Goal: Transaction & Acquisition: Purchase product/service

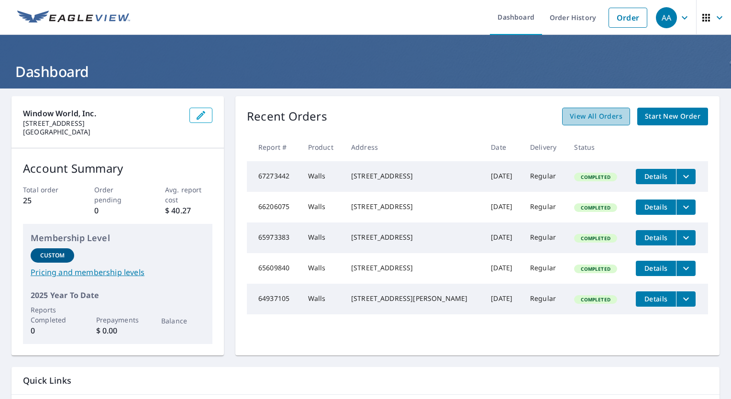
click at [600, 120] on span "View All Orders" at bounding box center [596, 117] width 53 height 12
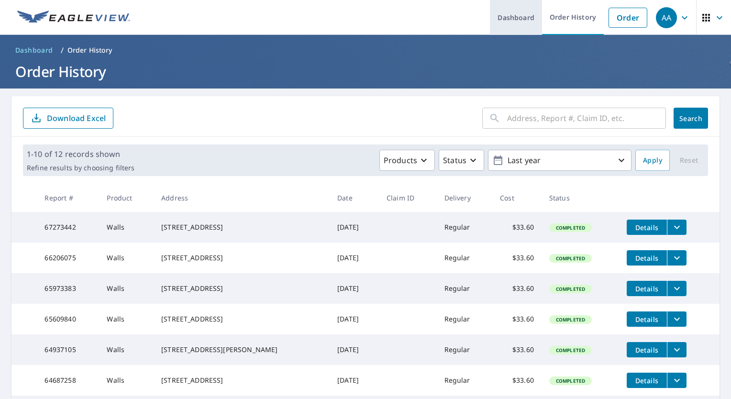
click at [515, 22] on link "Dashboard" at bounding box center [516, 17] width 52 height 35
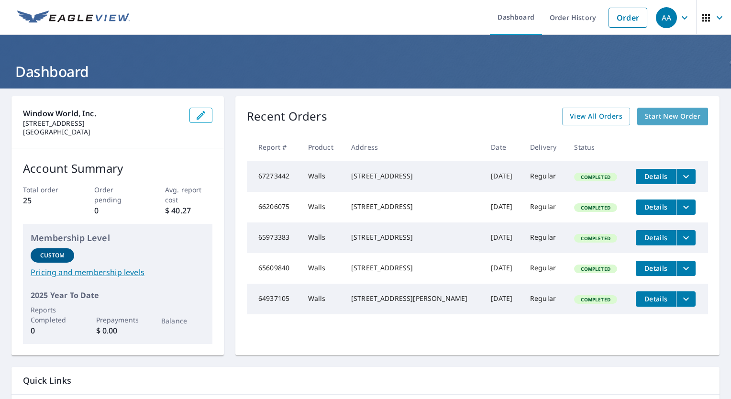
click at [667, 111] on span "Start New Order" at bounding box center [673, 117] width 56 height 12
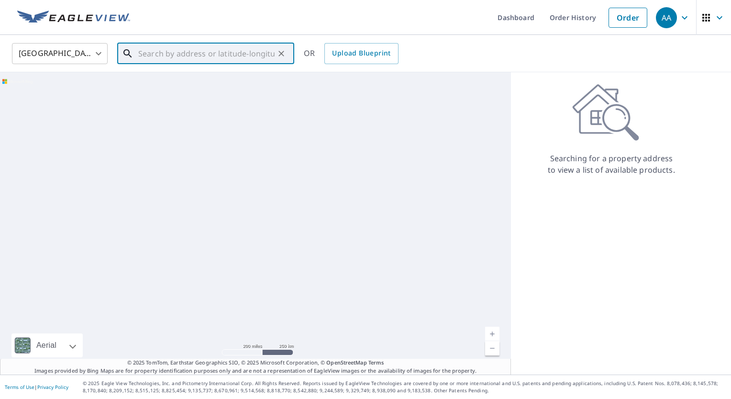
click at [172, 55] on input "text" at bounding box center [206, 53] width 136 height 27
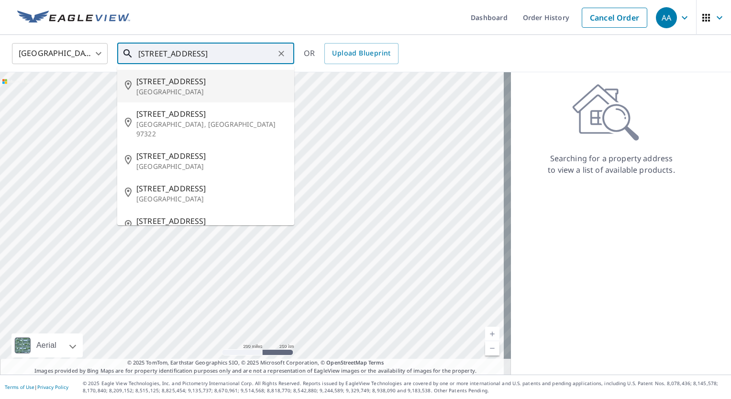
click at [171, 87] on p "[GEOGRAPHIC_DATA]" at bounding box center [211, 92] width 150 height 10
type input "[STREET_ADDRESS]"
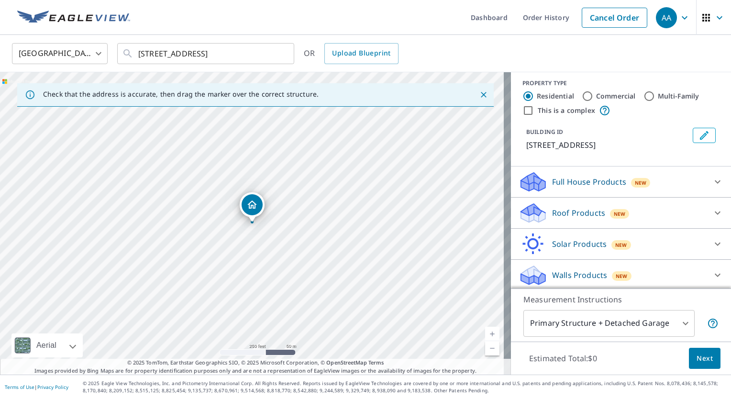
scroll to position [6, 0]
click at [570, 280] on div "Walls Products New" at bounding box center [613, 274] width 188 height 22
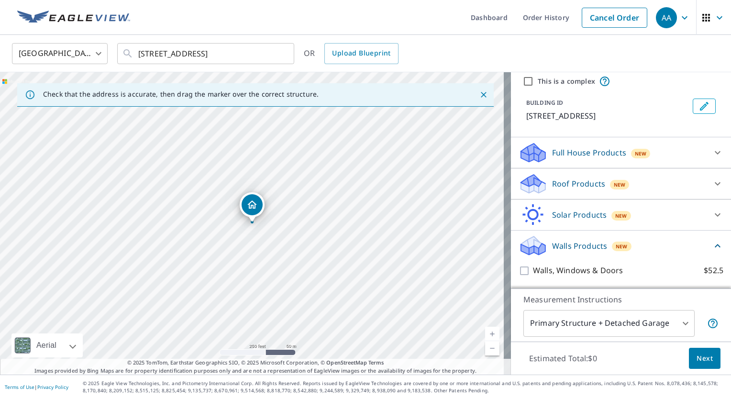
scroll to position [60, 0]
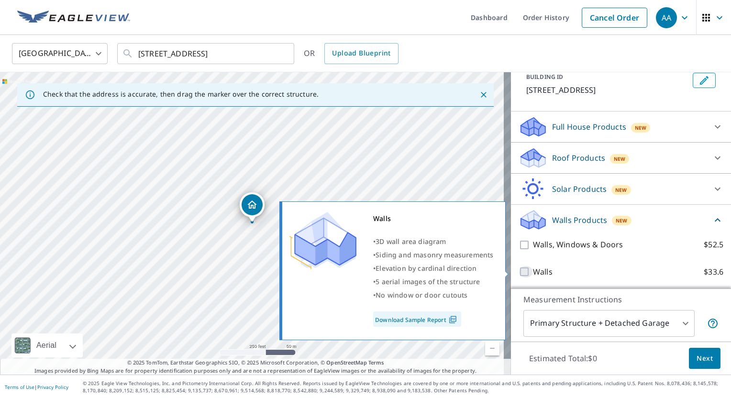
click at [519, 271] on input "Walls $33.6" at bounding box center [526, 271] width 14 height 11
checkbox input "true"
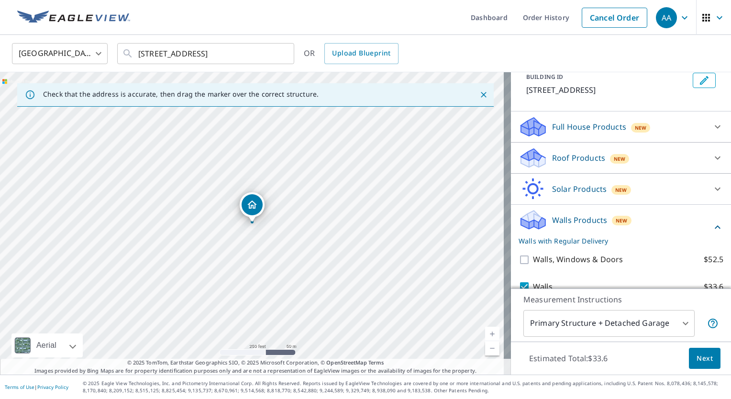
scroll to position [96, 0]
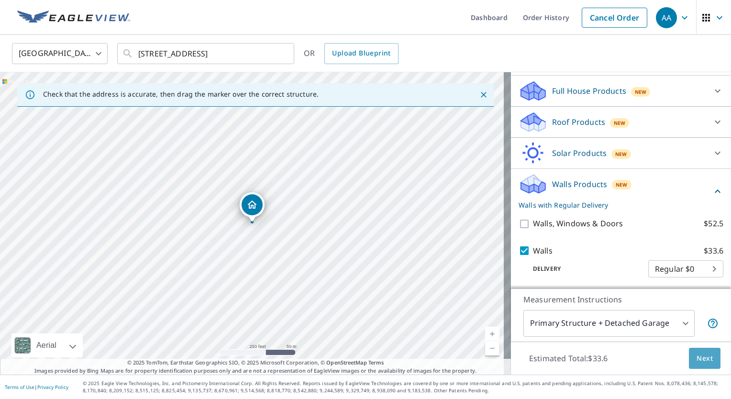
click at [697, 364] on span "Next" at bounding box center [705, 359] width 16 height 12
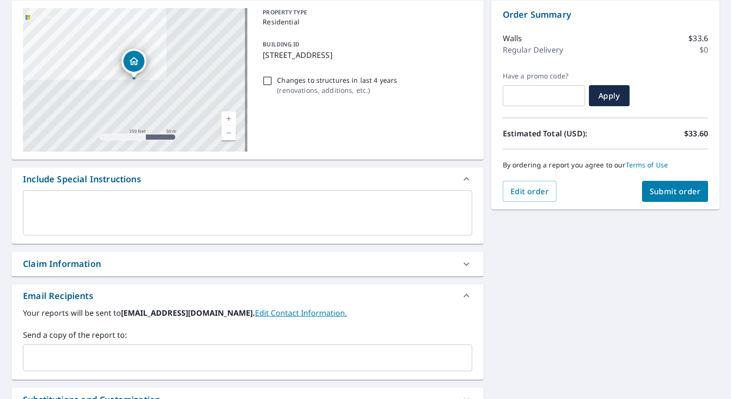
scroll to position [191, 0]
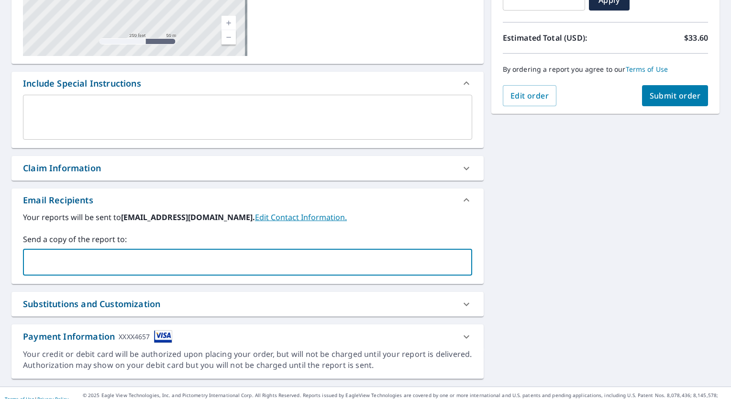
click at [157, 263] on input "text" at bounding box center [240, 262] width 426 height 18
type input "[EMAIL_ADDRESS][DOMAIN_NAME]"
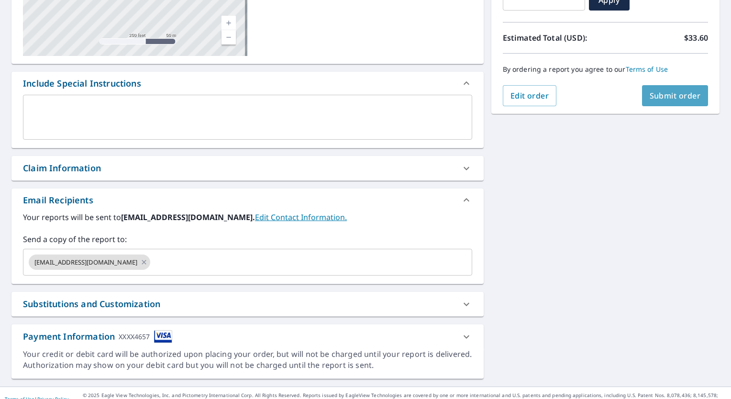
click at [667, 93] on span "Submit order" at bounding box center [675, 95] width 51 height 11
checkbox input "true"
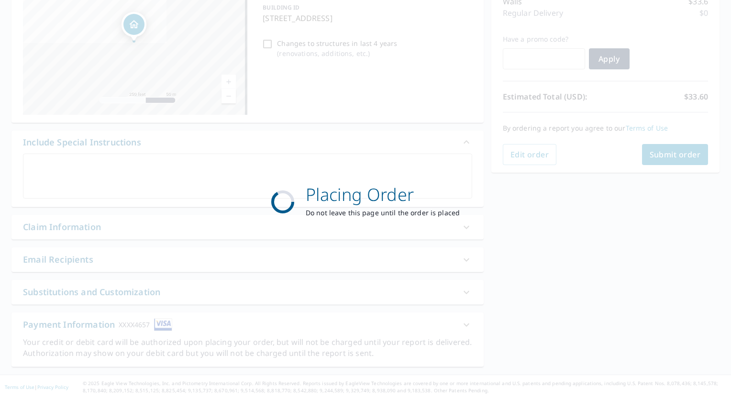
scroll to position [132, 0]
